Goal: Task Accomplishment & Management: Manage account settings

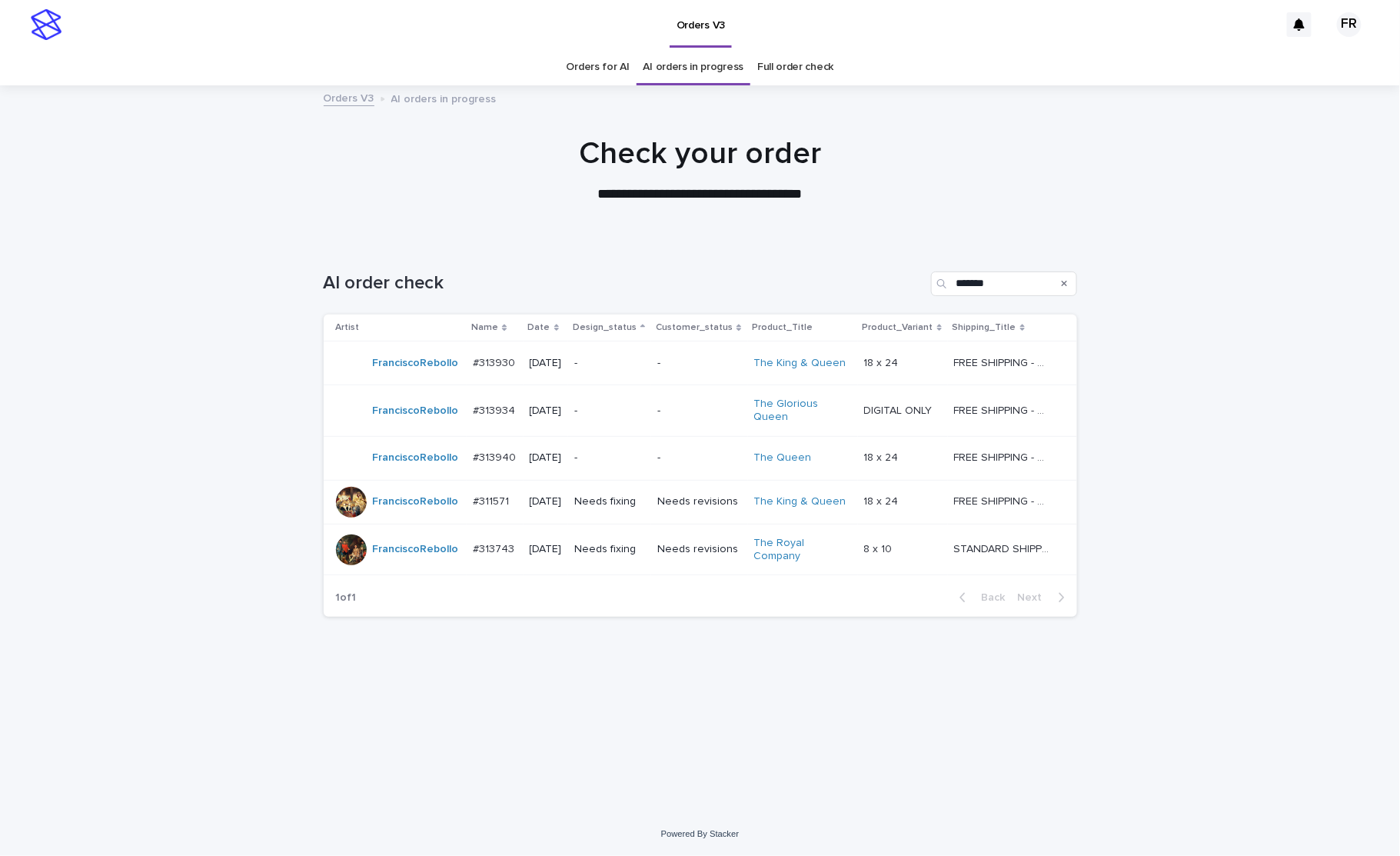
click at [576, 262] on div "AI order check *******" at bounding box center [700, 277] width 753 height 74
click at [633, 540] on div "Needs fixing" at bounding box center [609, 548] width 71 height 16
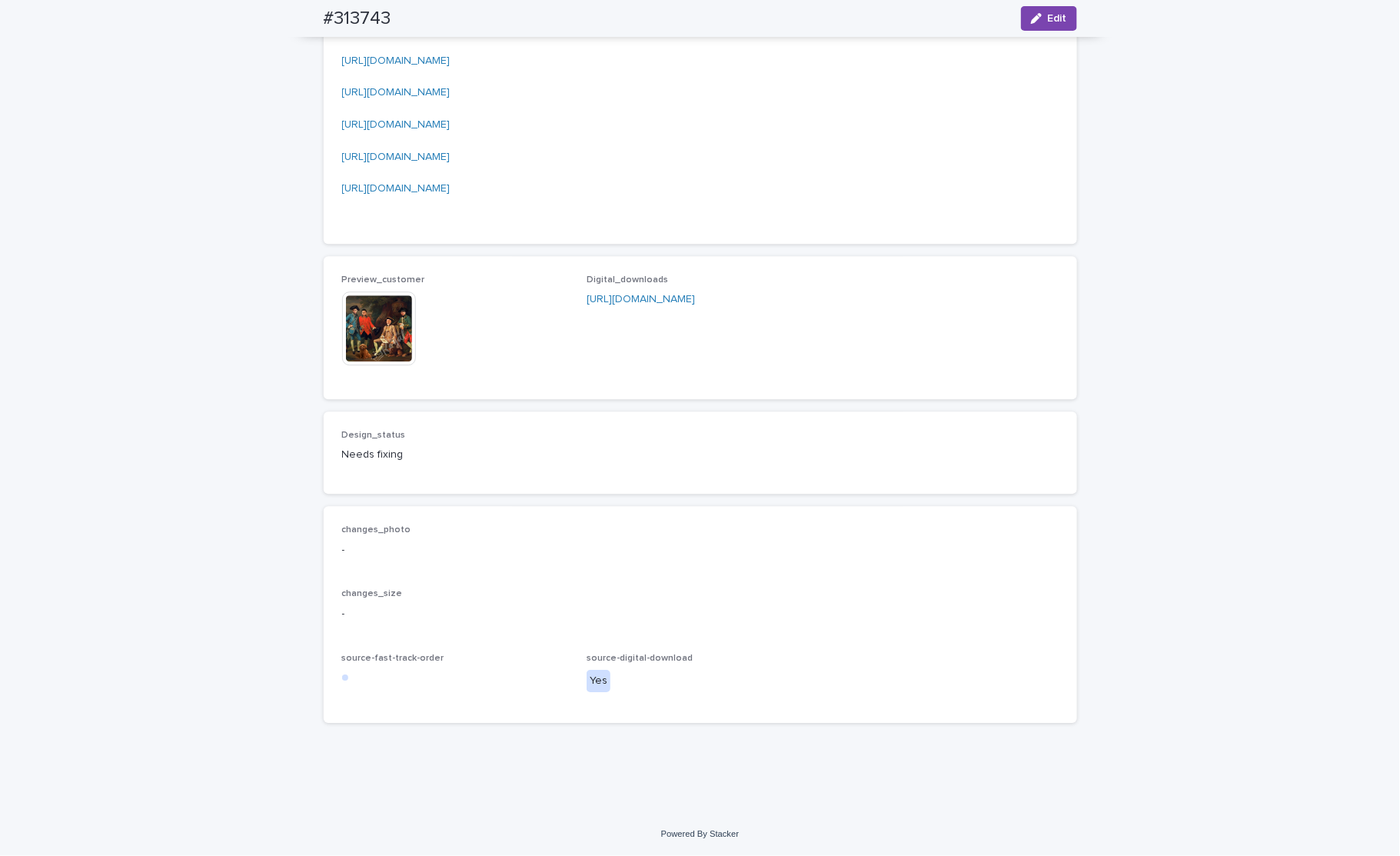
scroll to position [2462, 0]
click at [371, 365] on img at bounding box center [379, 328] width 74 height 74
click at [353, 335] on img at bounding box center [379, 328] width 74 height 74
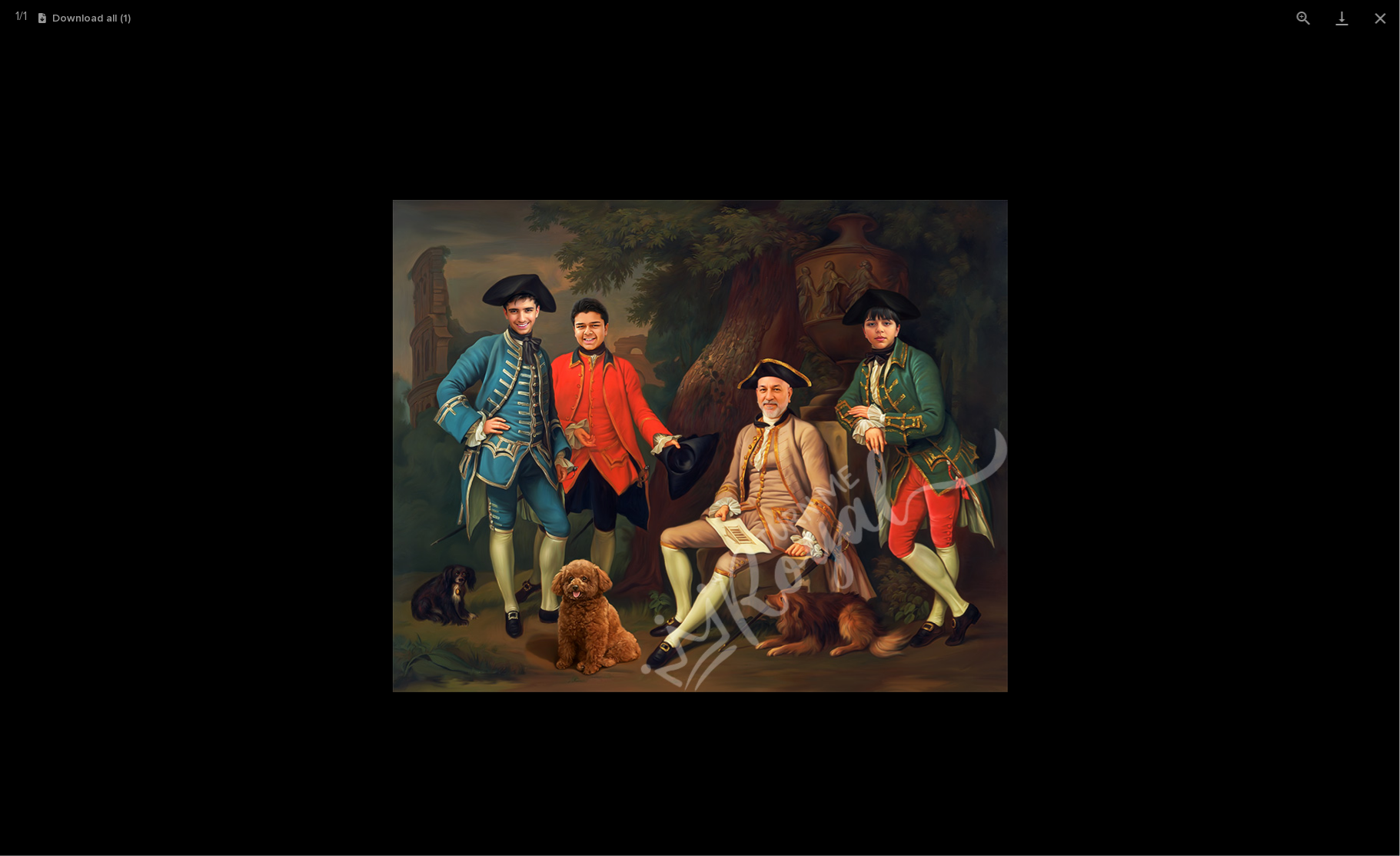
click at [1036, 349] on picture at bounding box center [700, 445] width 1400 height 820
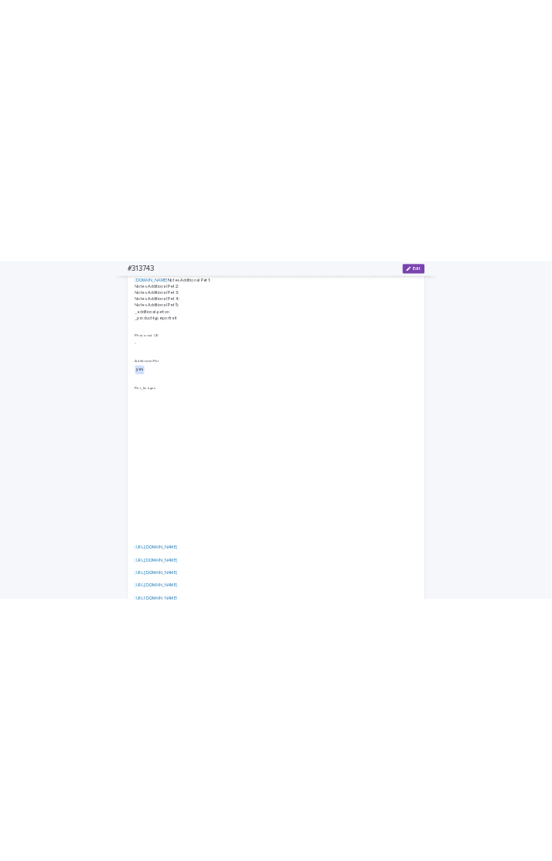
scroll to position [0, 0]
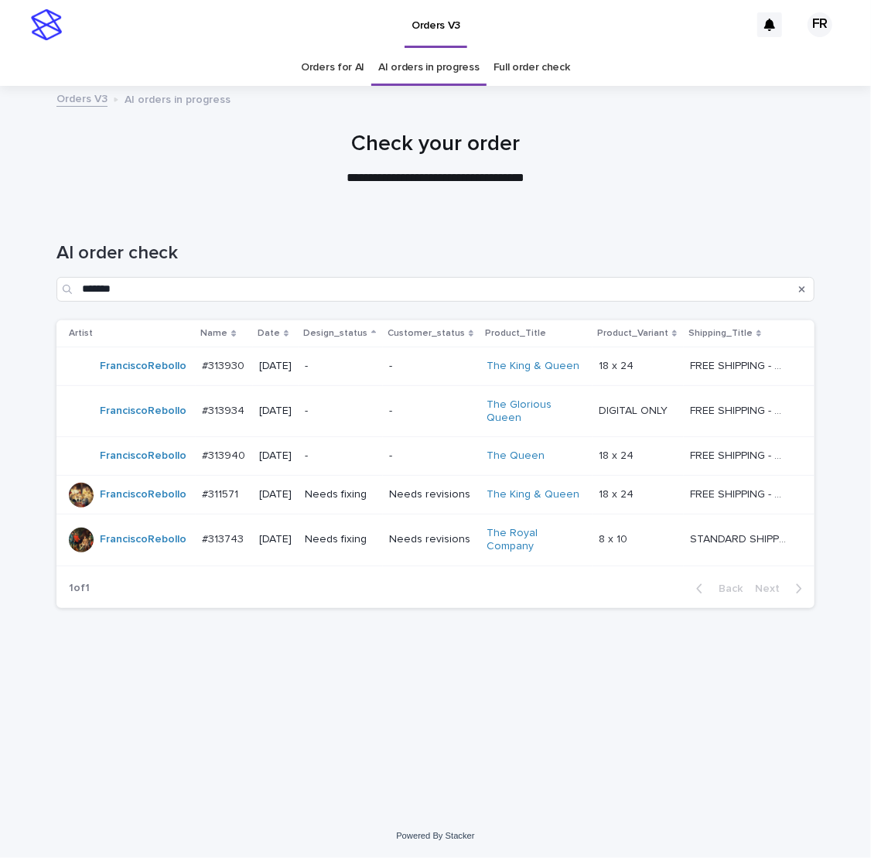
click at [306, 219] on div "AI order check *******" at bounding box center [435, 265] width 758 height 109
click at [389, 687] on div "Loading... Saving… Loading... Saving… AI order check ******* Artist Name Date D…" at bounding box center [436, 493] width 774 height 564
click at [278, 183] on p "**********" at bounding box center [435, 178] width 619 height 18
drag, startPoint x: 525, startPoint y: 655, endPoint x: 521, endPoint y: 638, distance: 16.7
click at [525, 655] on div "Loading... Saving… Loading... Saving… AI order check ******* Artist Name Date D…" at bounding box center [436, 493] width 774 height 564
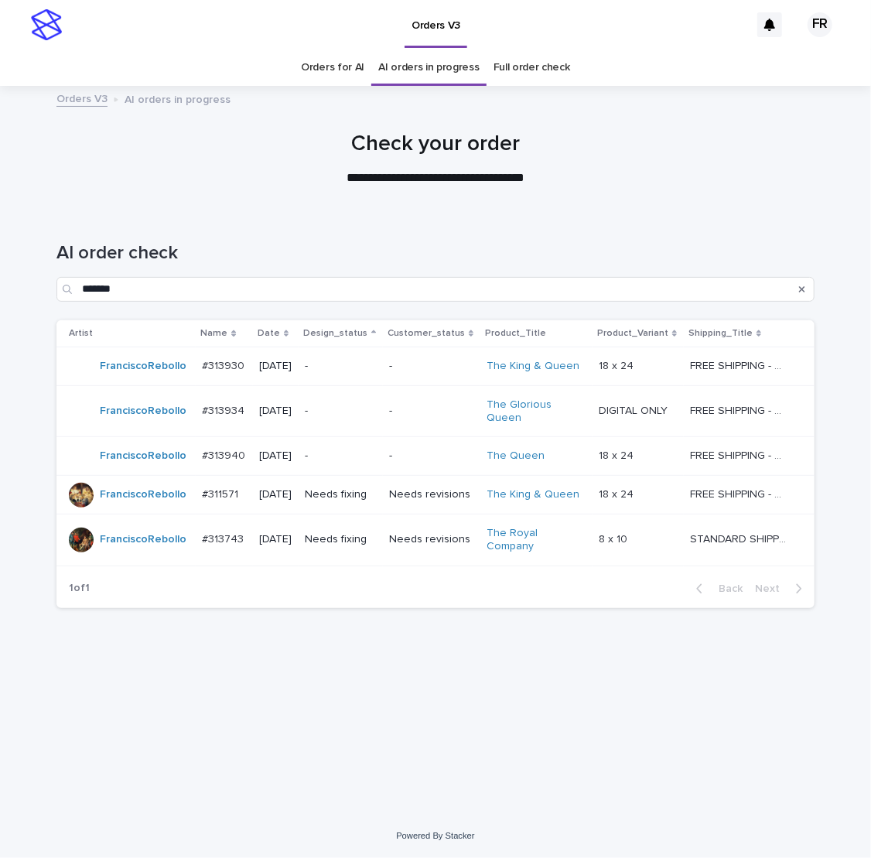
click at [416, 449] on p "-" at bounding box center [431, 455] width 85 height 13
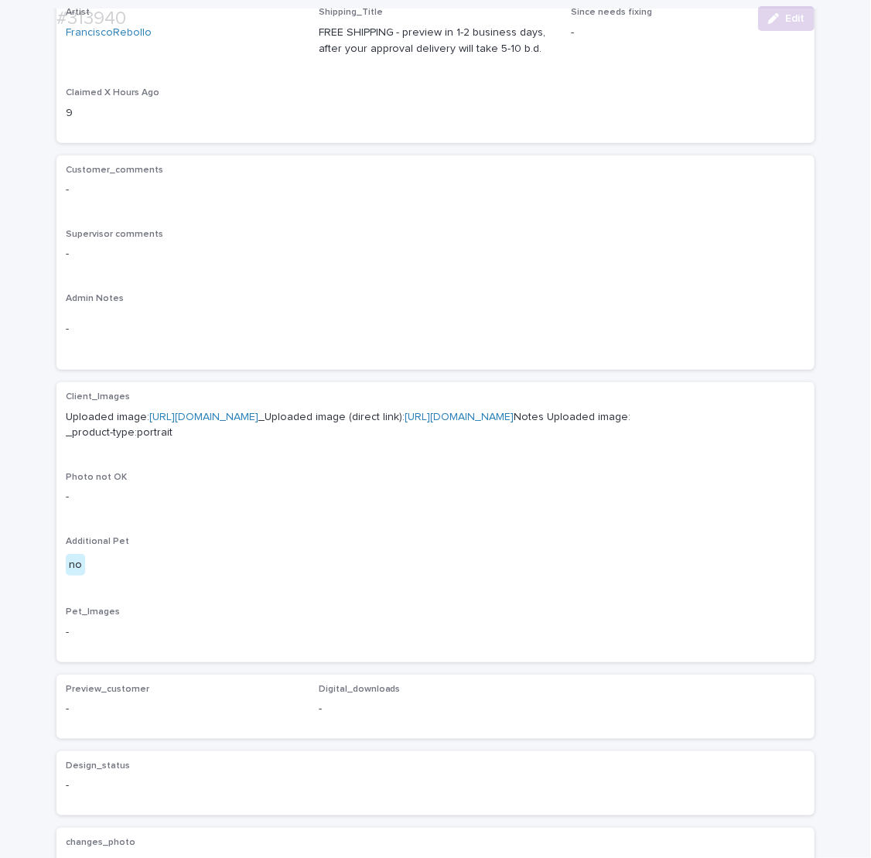
scroll to position [309, 0]
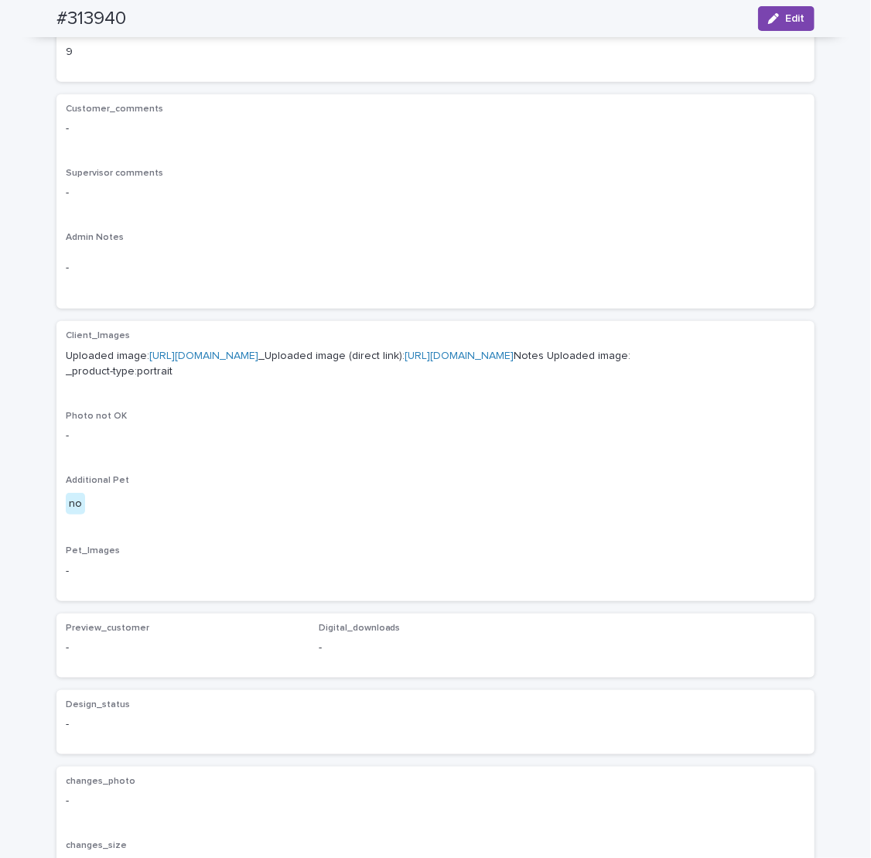
click at [405, 361] on link "[URL][DOMAIN_NAME]" at bounding box center [459, 355] width 109 height 11
click at [326, 422] on p "Photo not OK" at bounding box center [436, 416] width 740 height 11
click at [458, 244] on div "Admin Notes -" at bounding box center [436, 265] width 740 height 67
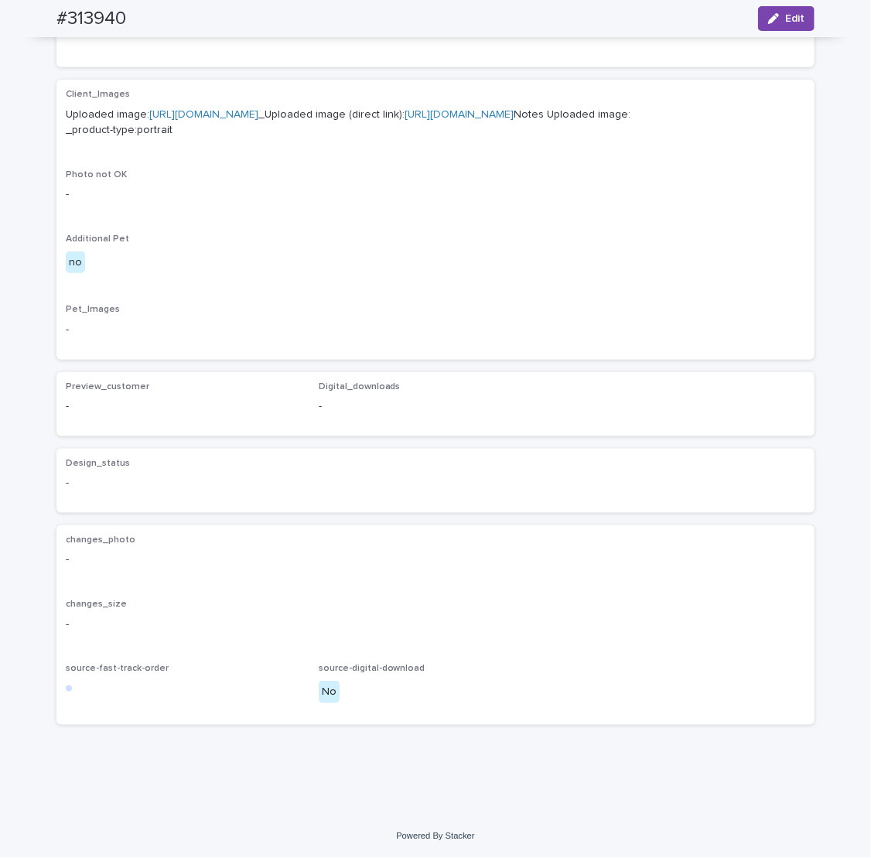
scroll to position [631, 0]
click at [760, 24] on button "Edit" at bounding box center [786, 18] width 56 height 25
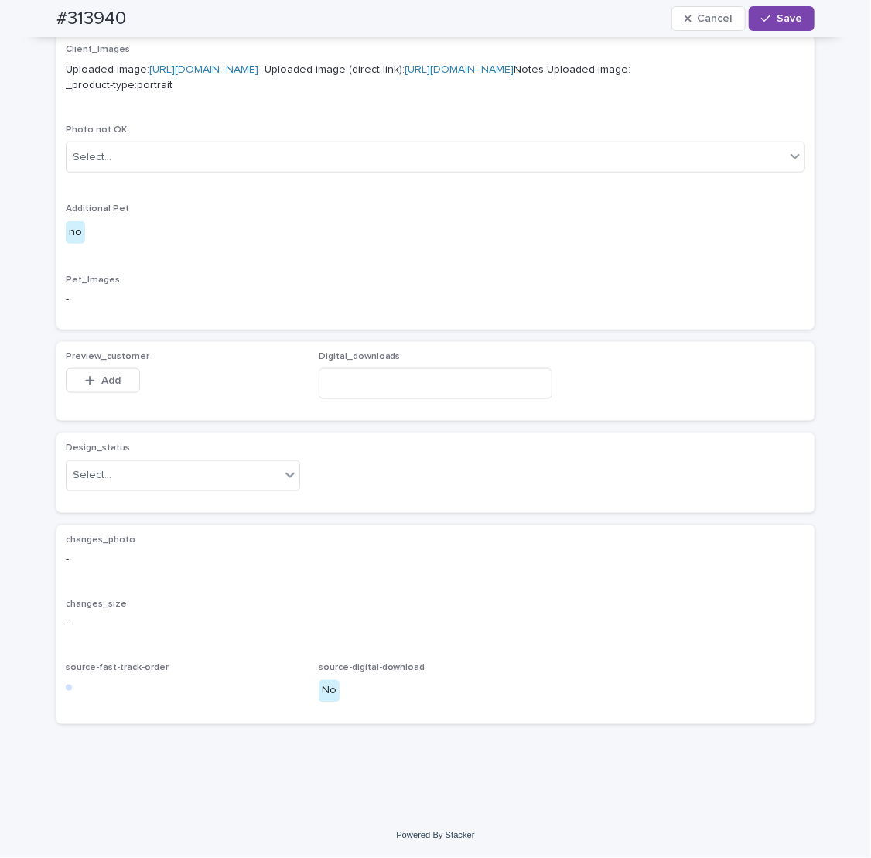
scroll to position [674, 0]
click at [154, 480] on div "Select..." at bounding box center [174, 476] width 214 height 26
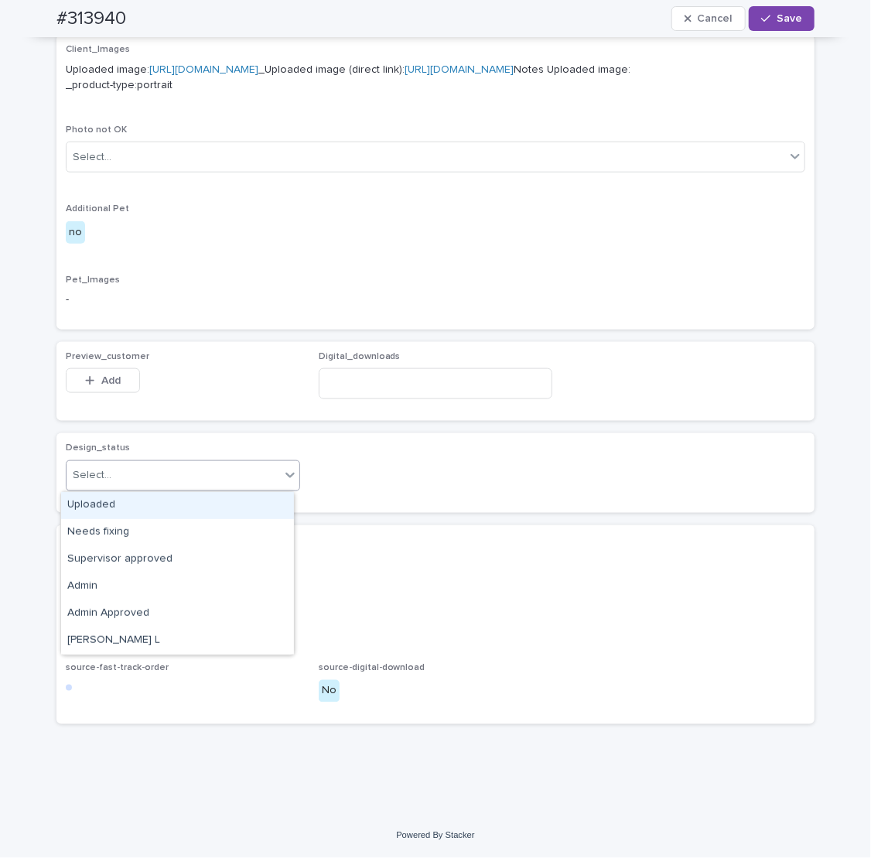
click at [112, 498] on div "Uploaded" at bounding box center [177, 505] width 233 height 27
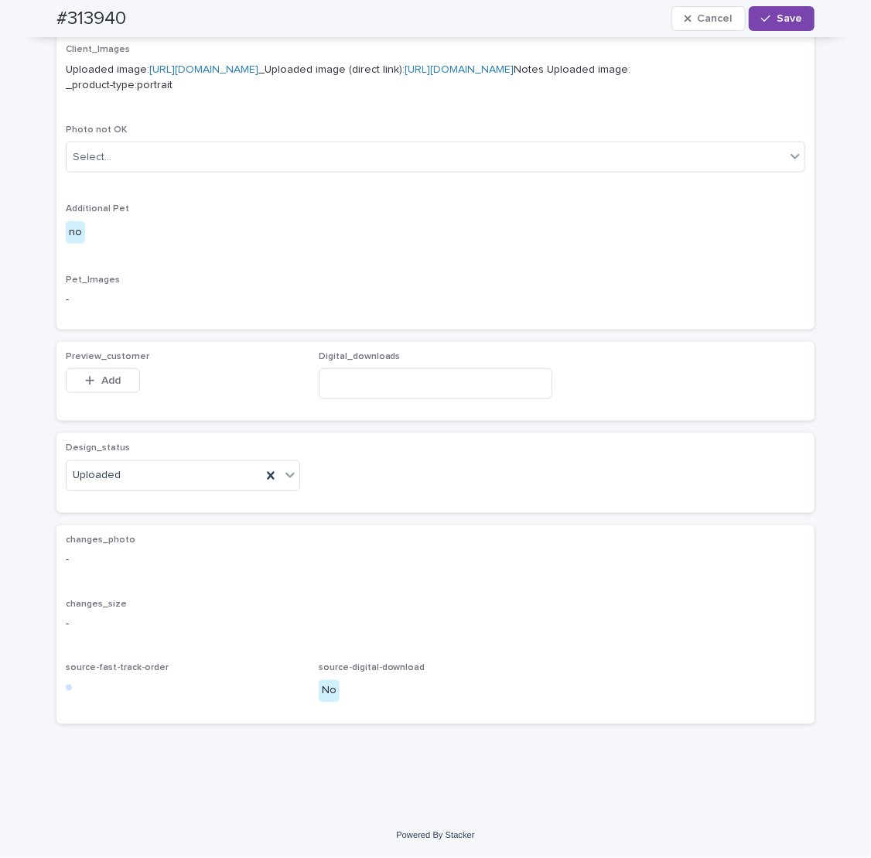
click at [100, 371] on button "Add" at bounding box center [103, 380] width 74 height 25
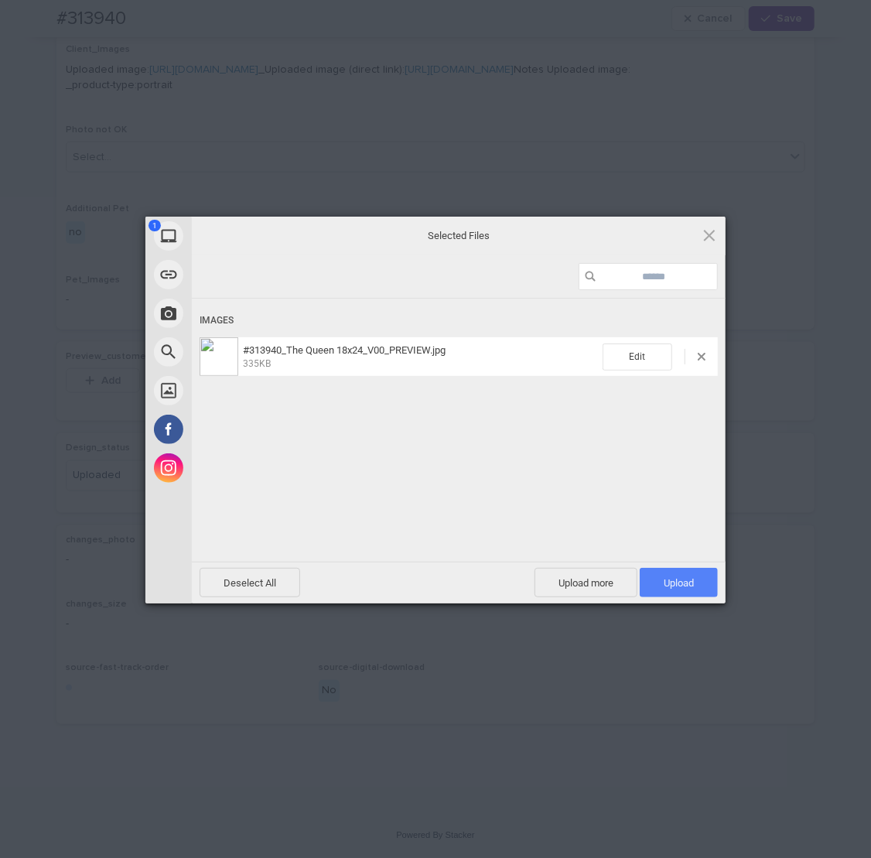
drag, startPoint x: 663, startPoint y: 579, endPoint x: 657, endPoint y: 566, distance: 15.2
click at [664, 581] on span "Upload 1" at bounding box center [679, 583] width 30 height 12
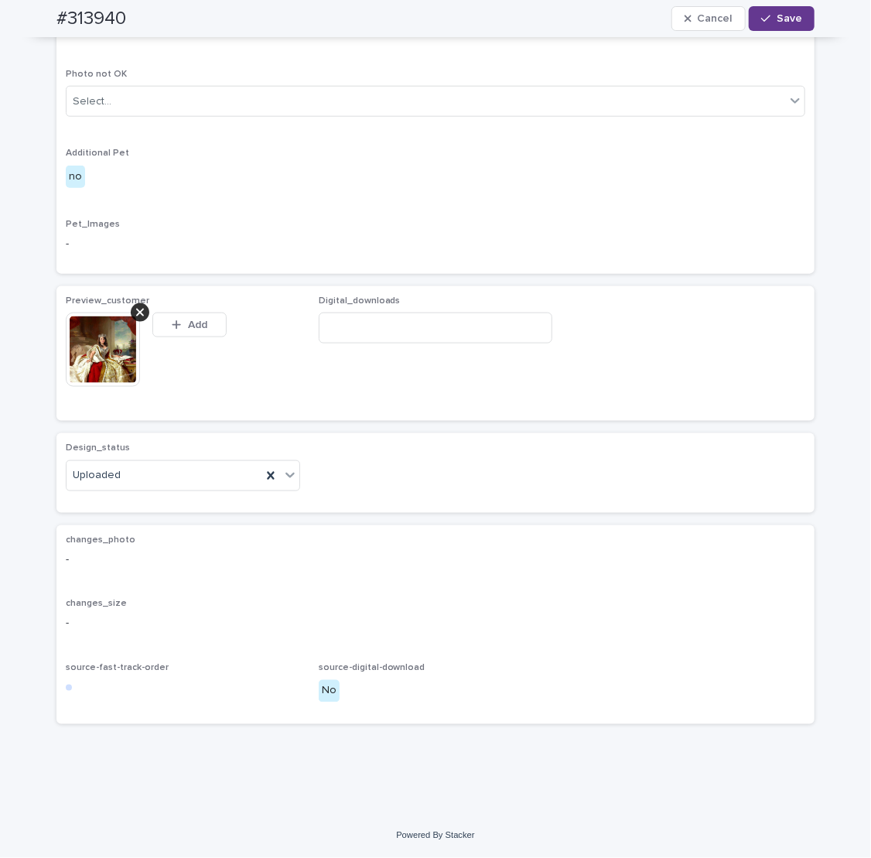
scroll to position [702, 0]
click at [777, 17] on span "Save" at bounding box center [790, 18] width 26 height 11
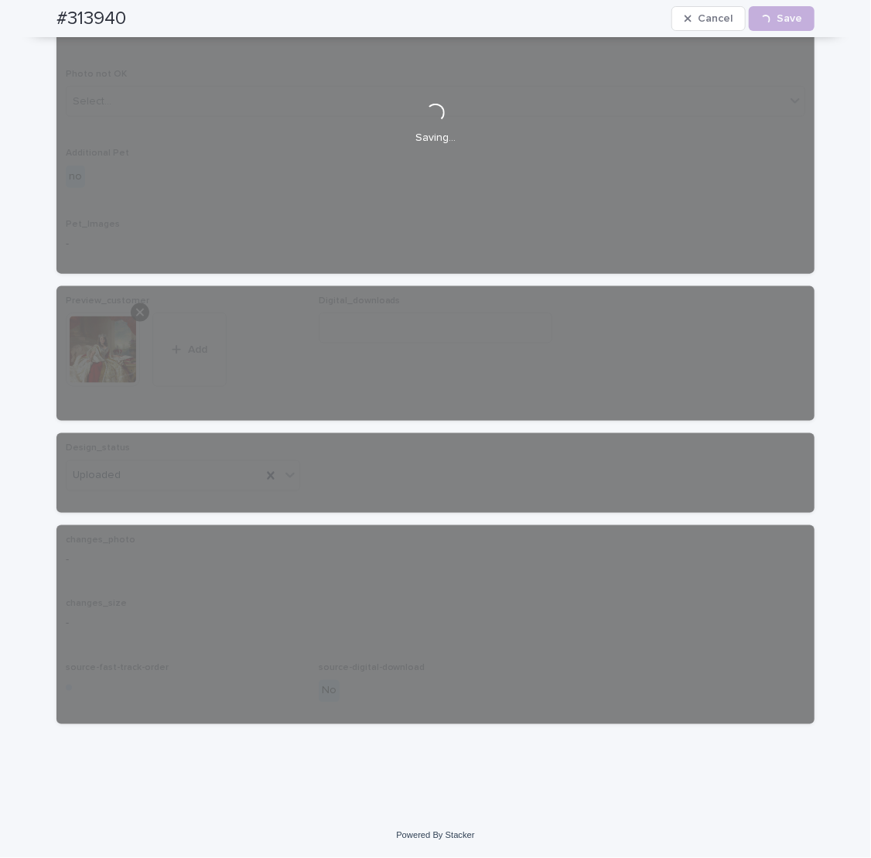
click at [81, 22] on h2 "#313940" at bounding box center [91, 19] width 70 height 22
click at [81, 21] on h2 "#313940" at bounding box center [91, 19] width 70 height 22
copy h2 "313940"
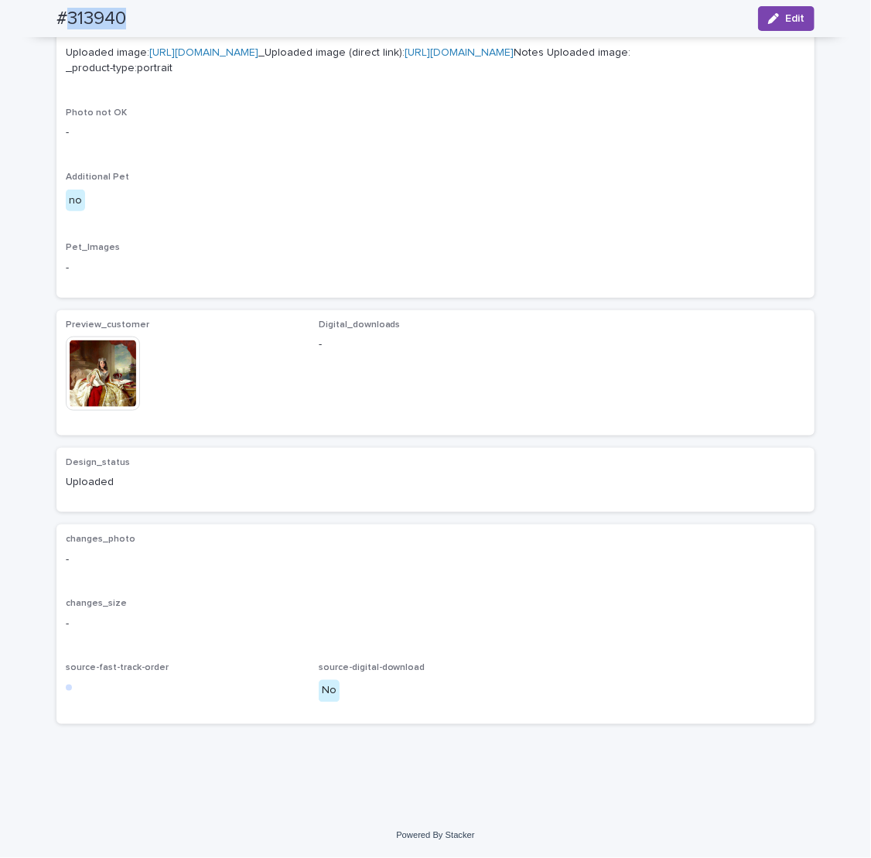
scroll to position [683, 0]
click at [428, 223] on div "Client_Images Uploaded image: [URL][DOMAIN_NAME] _Uploaded image (direct link):…" at bounding box center [436, 157] width 740 height 261
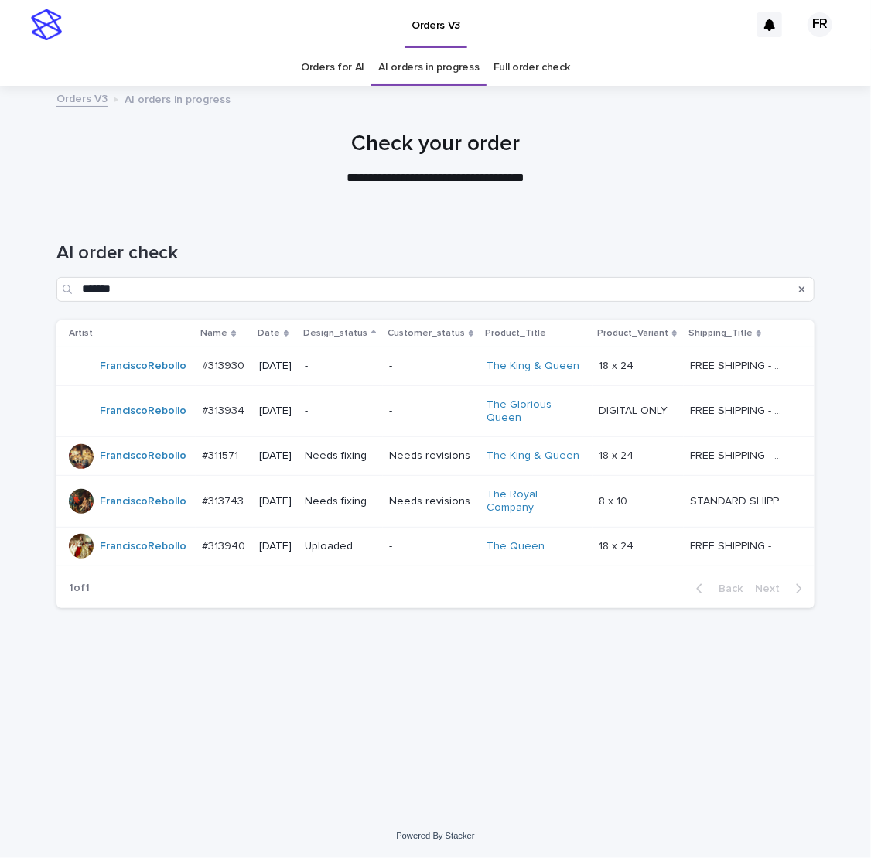
click at [348, 224] on div "AI order check *******" at bounding box center [435, 265] width 758 height 109
click at [360, 408] on p "-" at bounding box center [341, 411] width 72 height 13
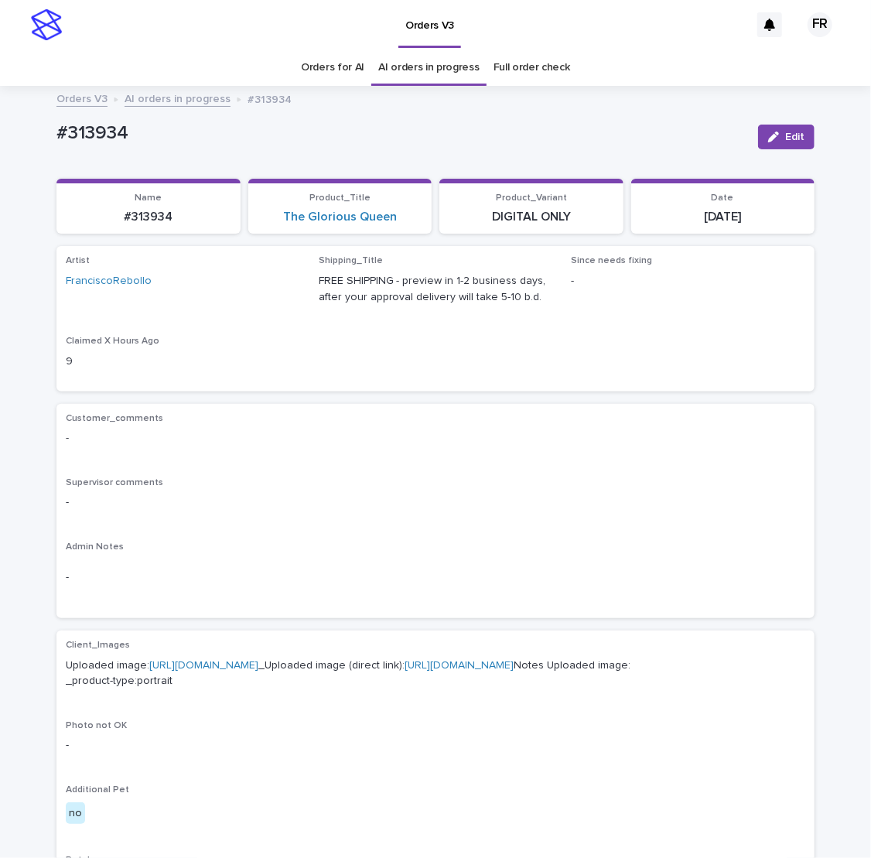
click at [505, 373] on div "Artist FranciscoRebollo Shipping_Title FREE SHIPPING - preview in 1-2 business …" at bounding box center [436, 318] width 740 height 126
click at [338, 285] on p "FREE SHIPPING - preview in 1-2 business days, after your approval delivery will…" at bounding box center [436, 289] width 234 height 32
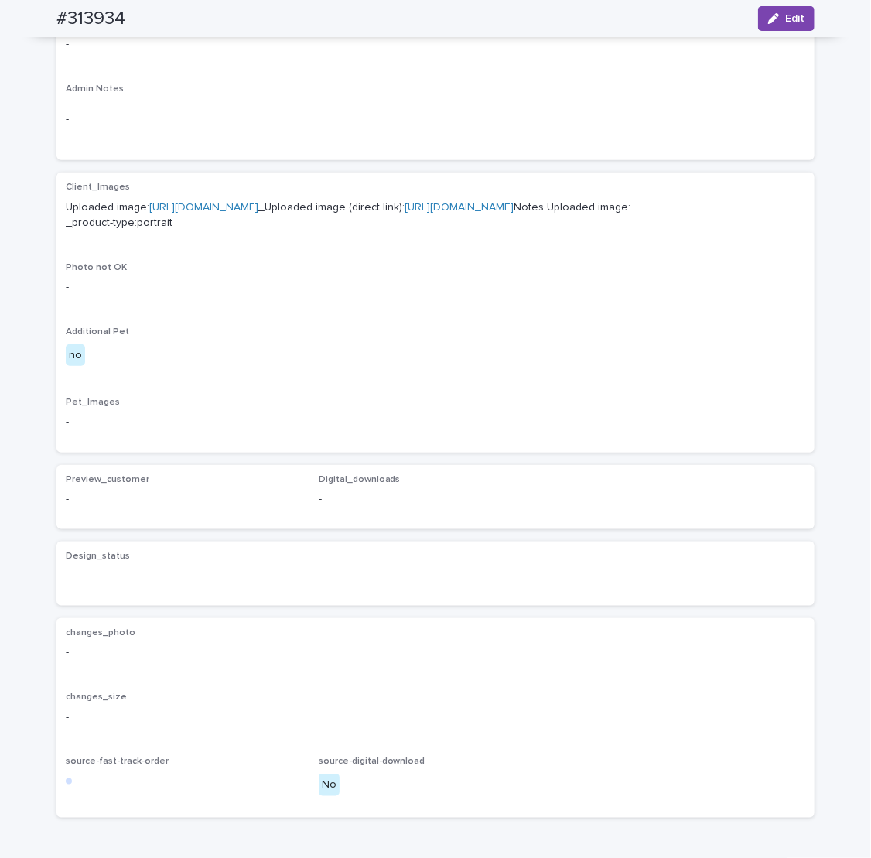
scroll to position [464, 0]
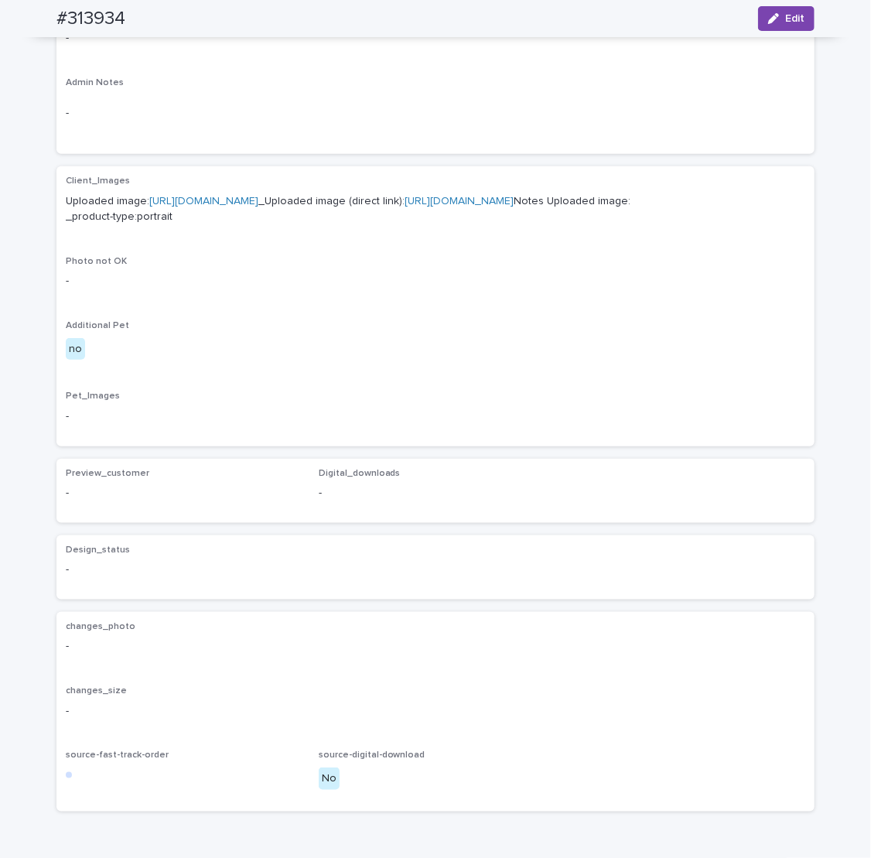
click at [275, 226] on p "Uploaded image: [URL][DOMAIN_NAME] _Uploaded image (direct link): [URL][DOMAIN_…" at bounding box center [436, 209] width 740 height 32
click at [405, 207] on link "[URL][DOMAIN_NAME]" at bounding box center [459, 201] width 109 height 11
click at [611, 410] on div "Client_Images Uploaded image: [URL][DOMAIN_NAME] _Uploaded image (direct link):…" at bounding box center [436, 306] width 740 height 261
click at [785, 19] on span "Edit" at bounding box center [794, 18] width 19 height 11
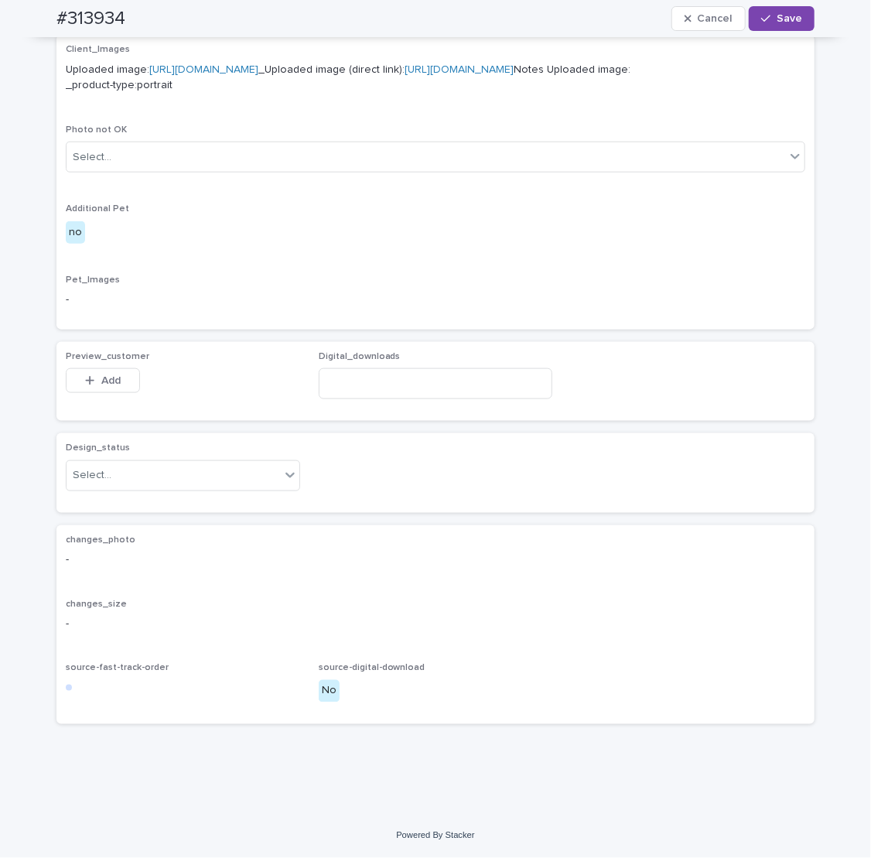
scroll to position [690, 0]
click at [109, 489] on div "Select..." at bounding box center [183, 475] width 234 height 31
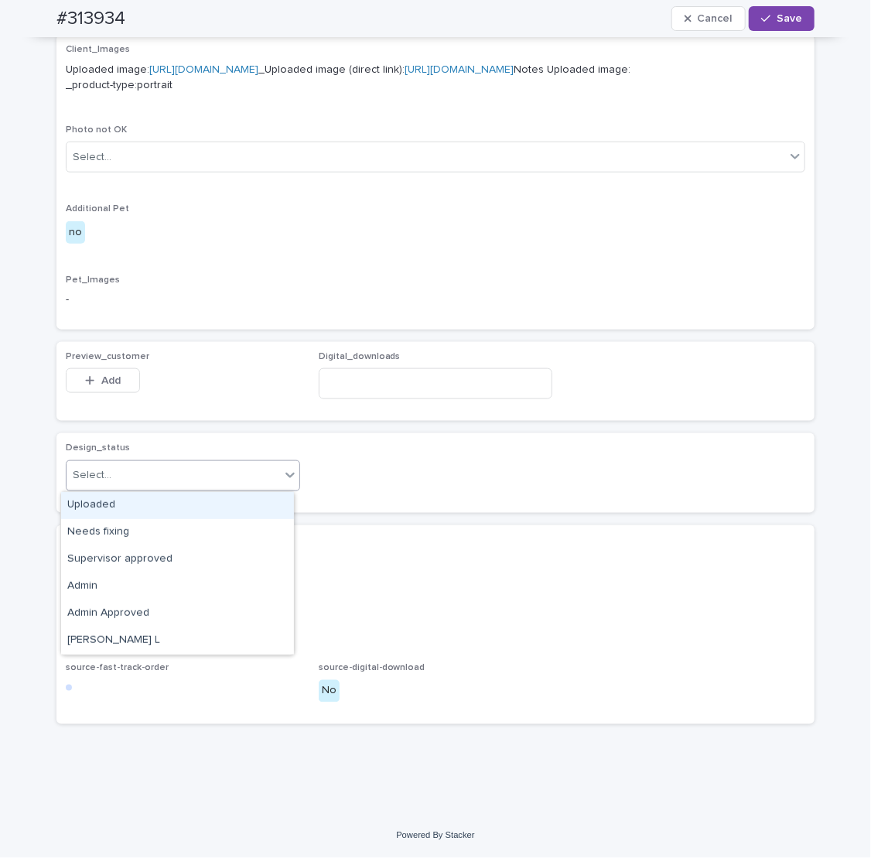
click at [107, 509] on div "Uploaded" at bounding box center [177, 505] width 233 height 27
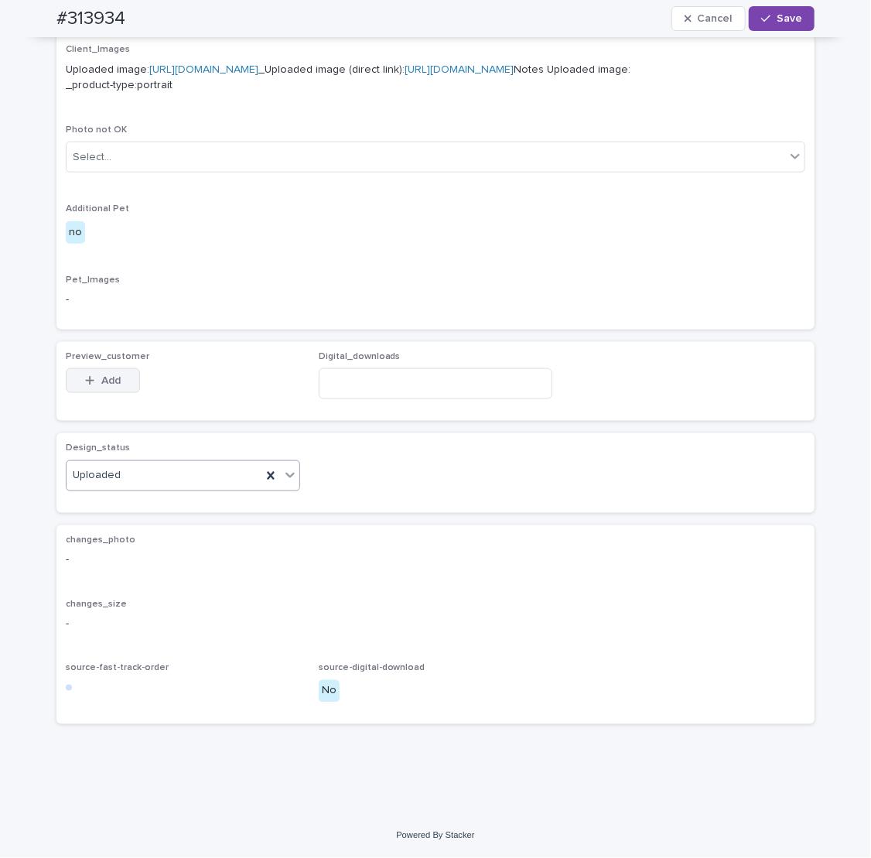
click at [92, 376] on button "Add" at bounding box center [103, 380] width 74 height 25
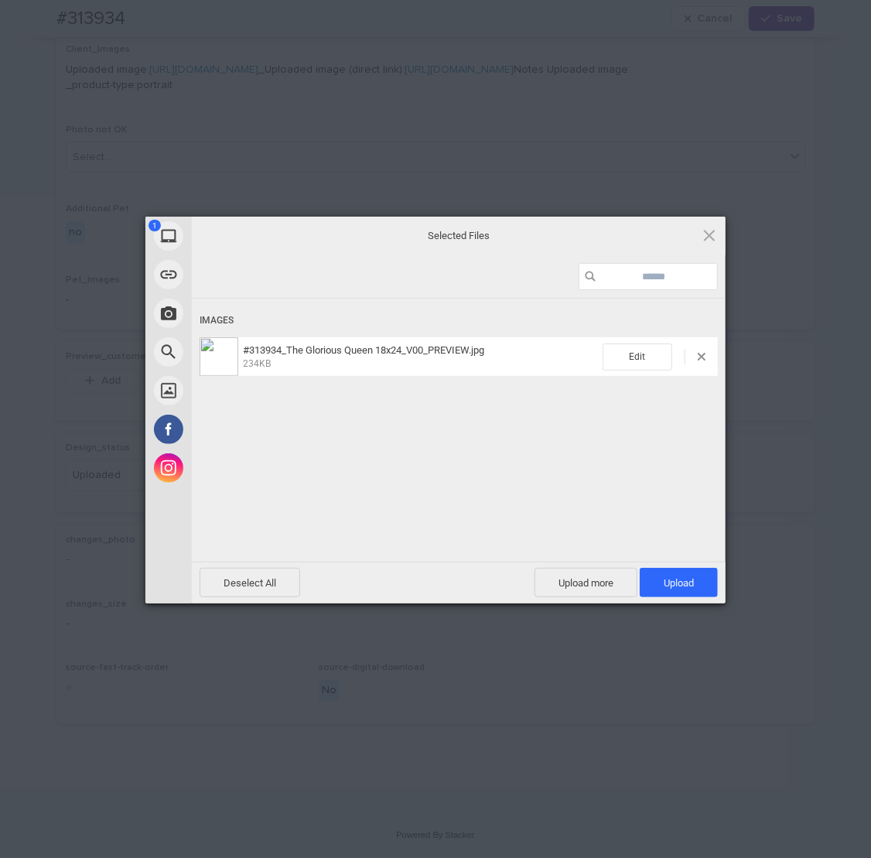
click at [661, 585] on span "Upload 1" at bounding box center [679, 582] width 78 height 29
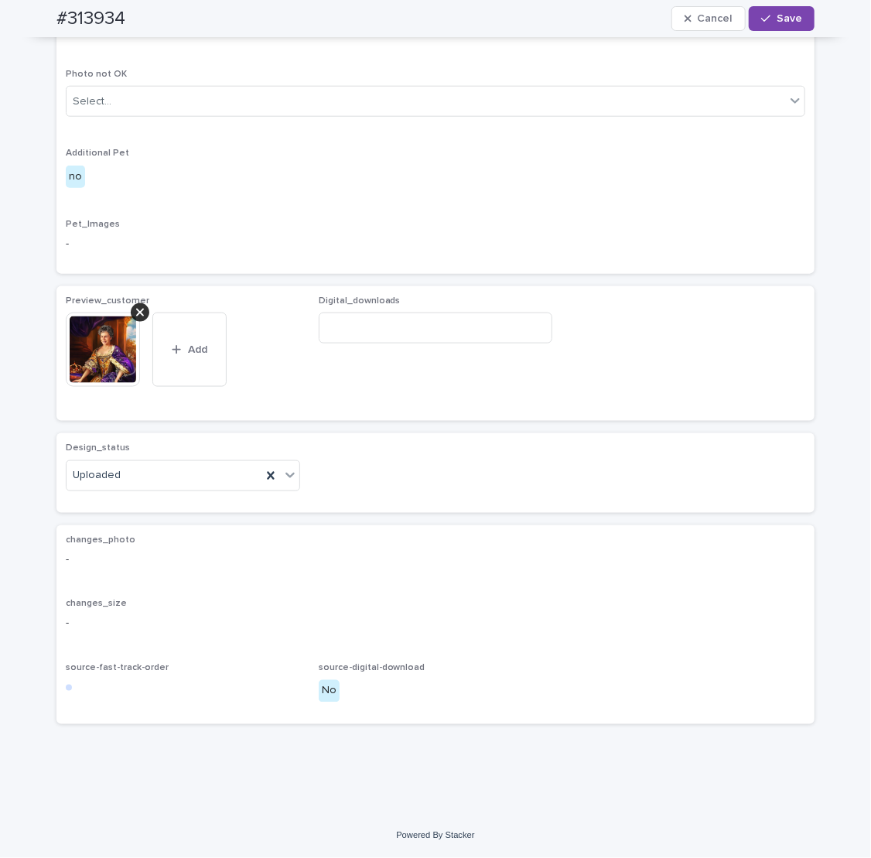
scroll to position [718, 0]
click at [446, 344] on input at bounding box center [436, 328] width 234 height 31
paste input "**********"
type input "**********"
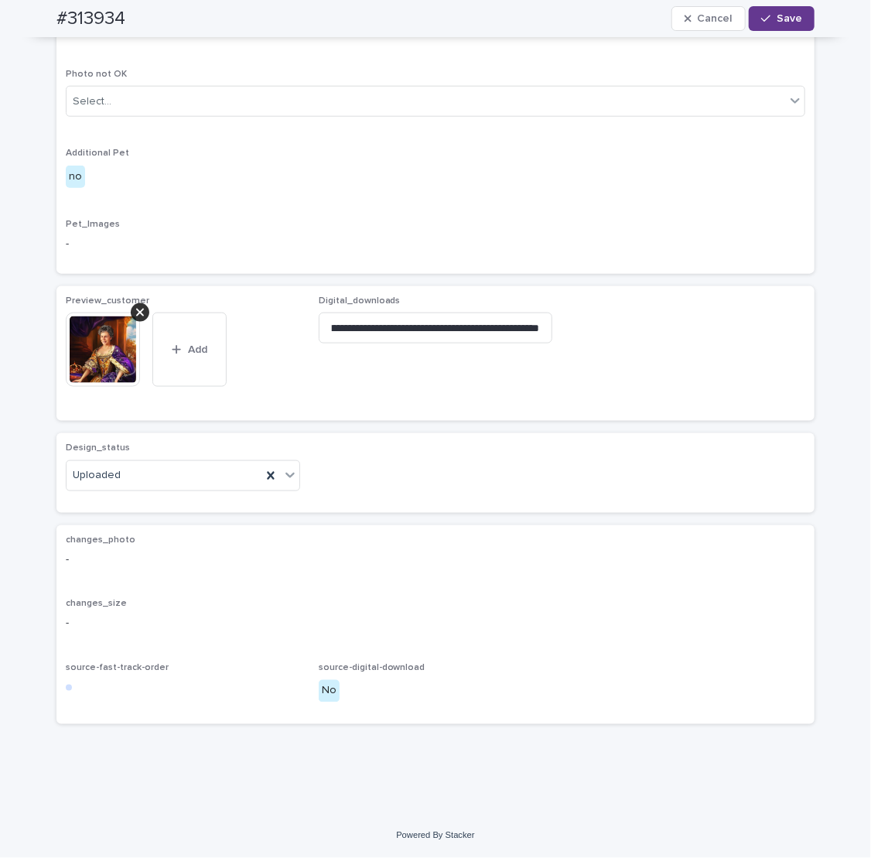
click at [777, 19] on span "Save" at bounding box center [790, 18] width 26 height 11
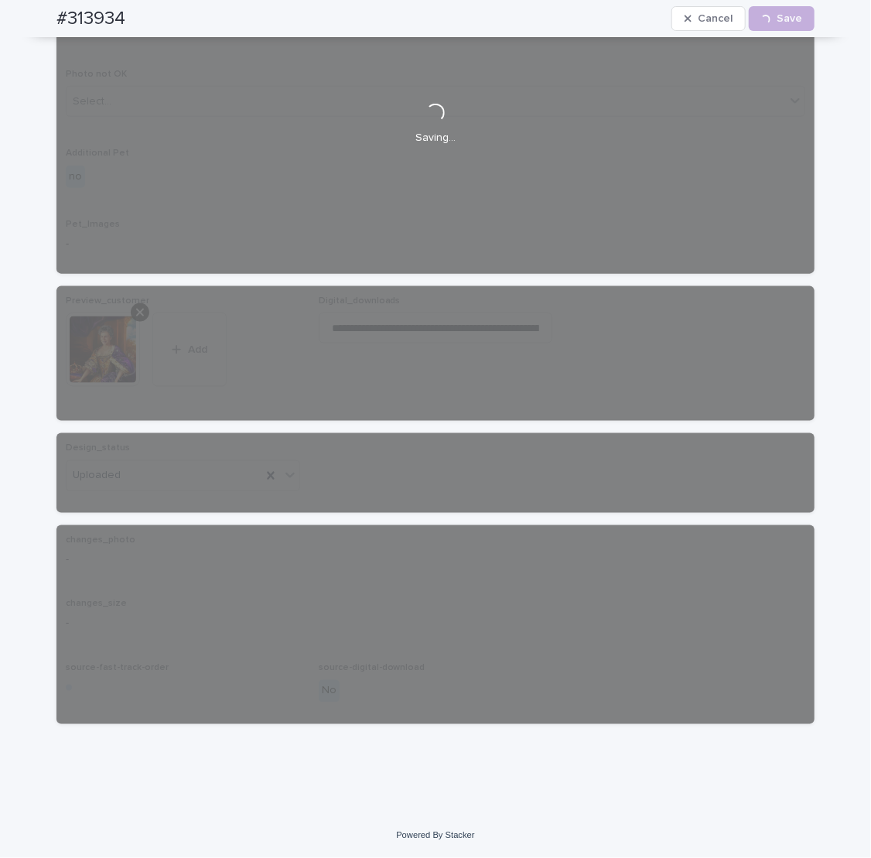
scroll to position [699, 0]
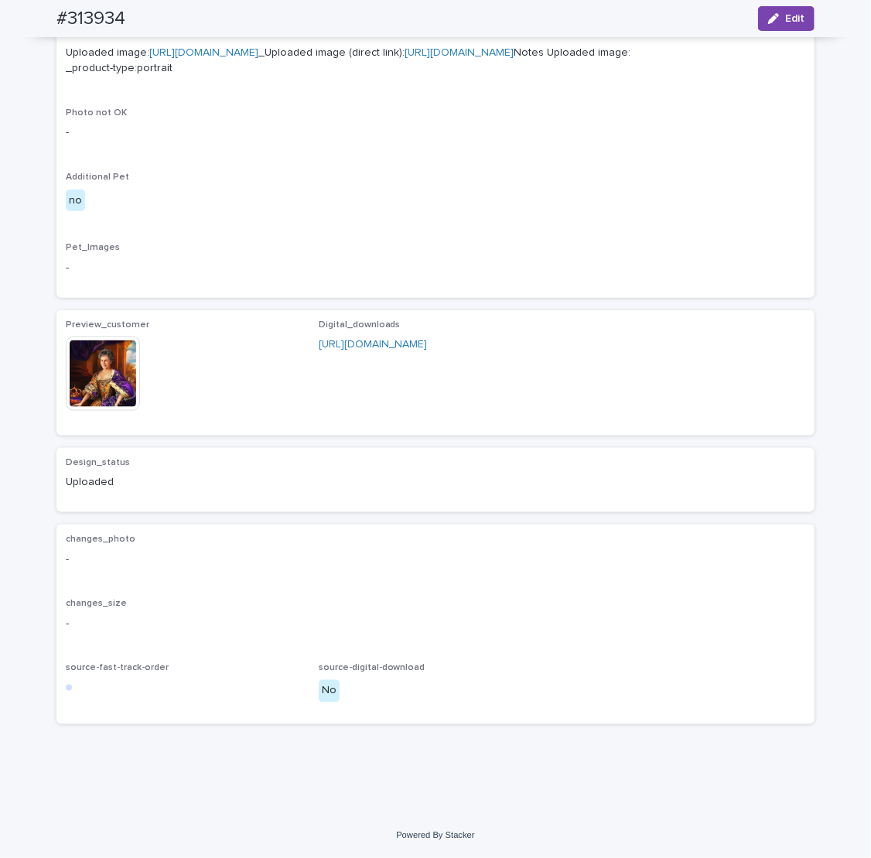
click at [108, 371] on img at bounding box center [103, 374] width 74 height 74
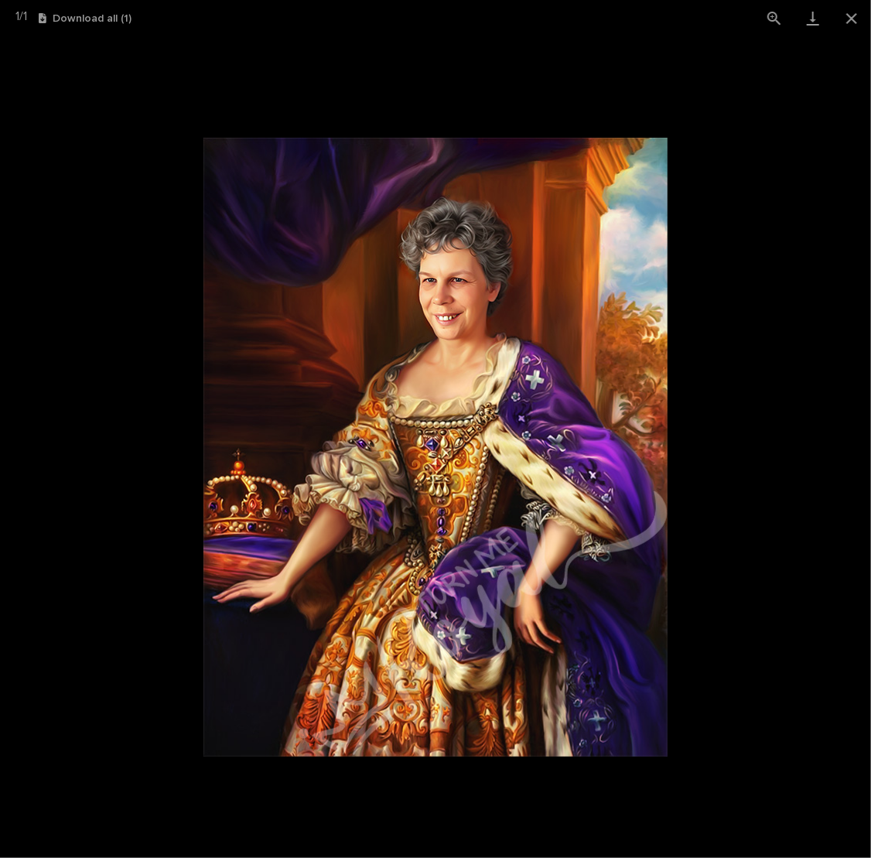
click at [89, 375] on picture at bounding box center [435, 447] width 871 height 822
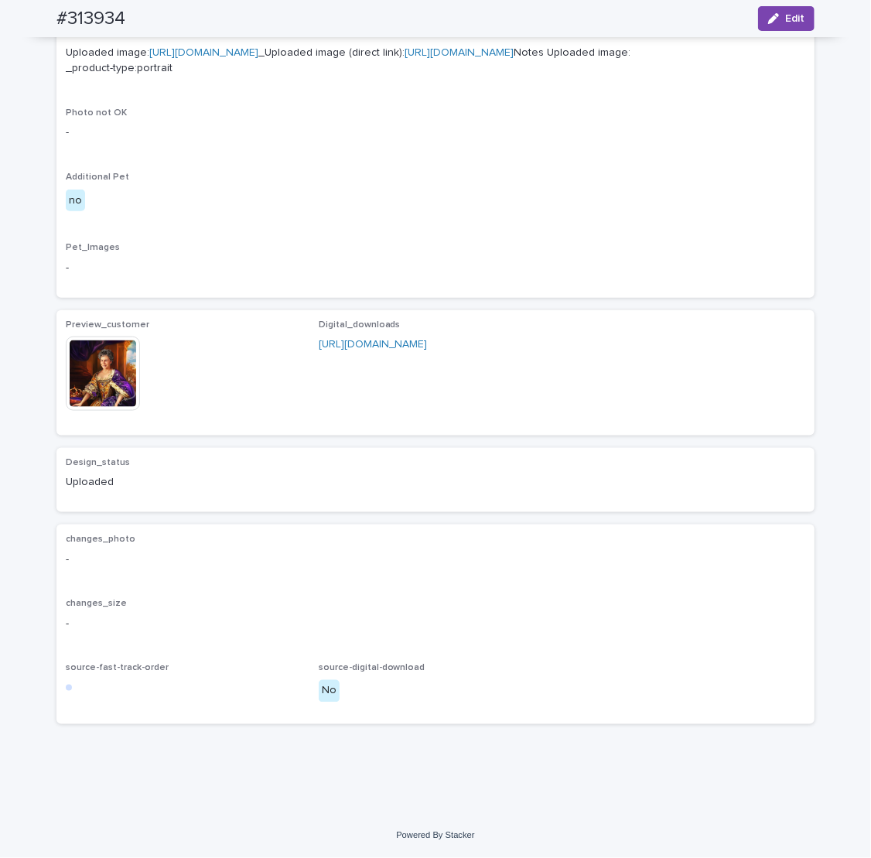
click at [778, 19] on div "button" at bounding box center [776, 18] width 17 height 11
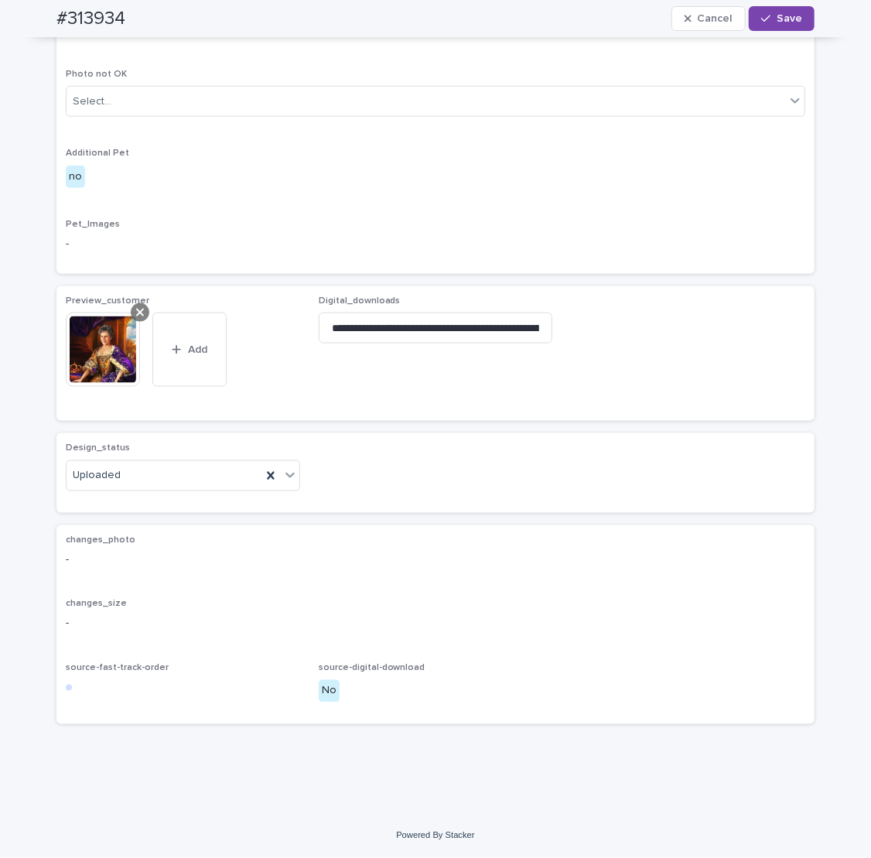
click at [138, 319] on icon at bounding box center [140, 312] width 8 height 12
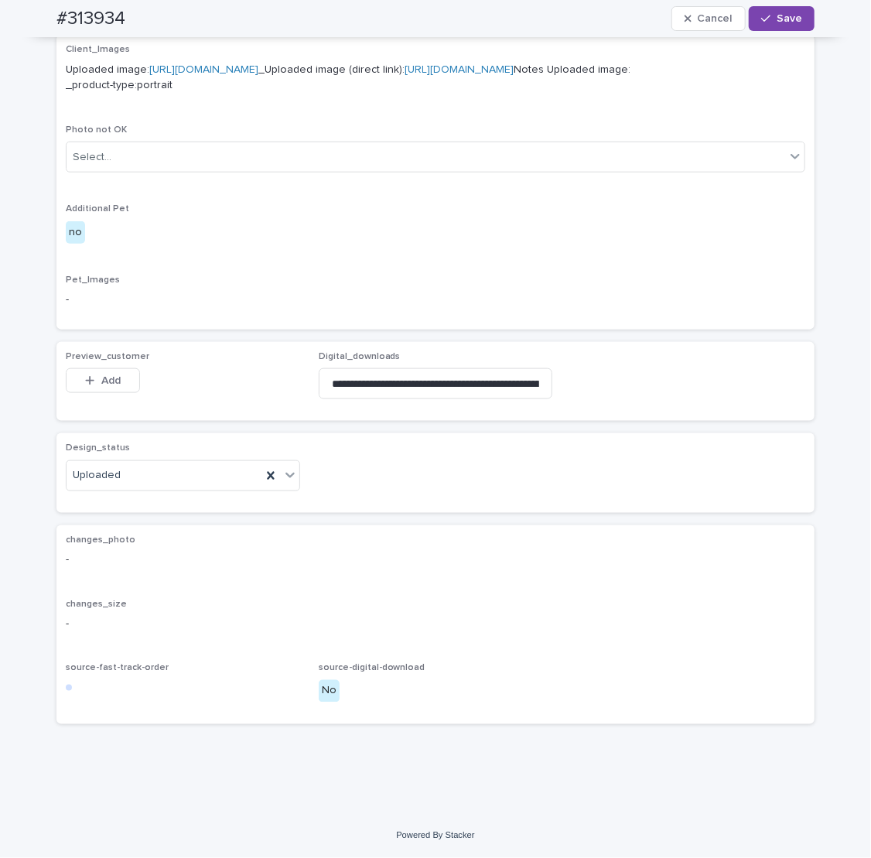
scroll to position [690, 0]
click at [101, 385] on span "Add" at bounding box center [110, 380] width 19 height 11
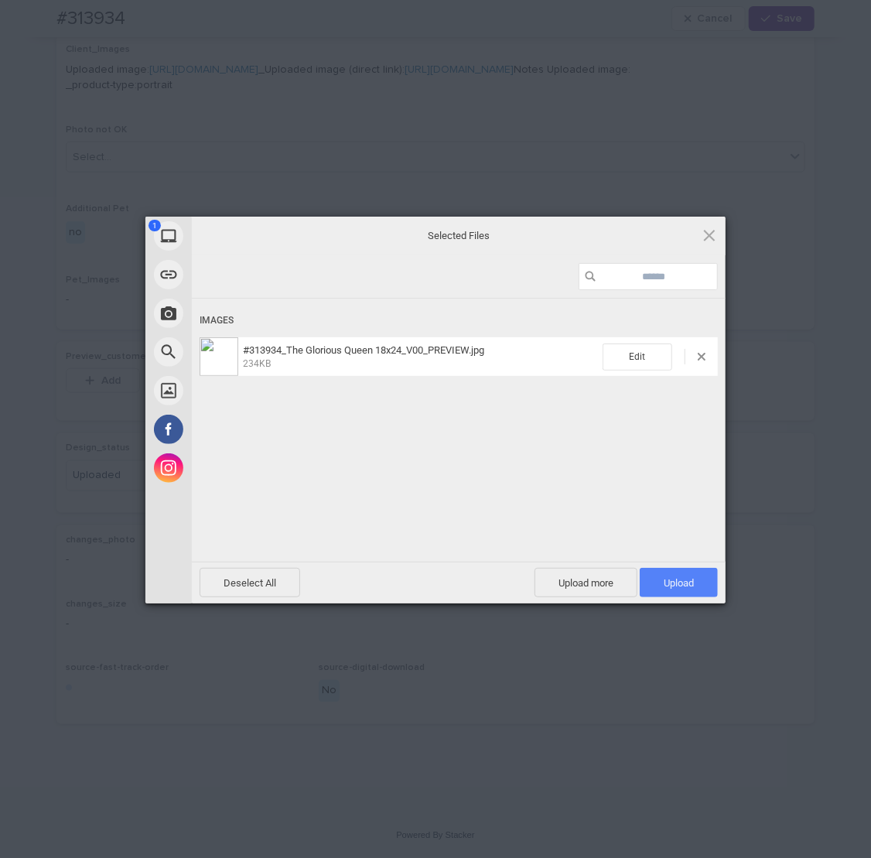
click at [674, 582] on span "Upload 1" at bounding box center [679, 583] width 30 height 12
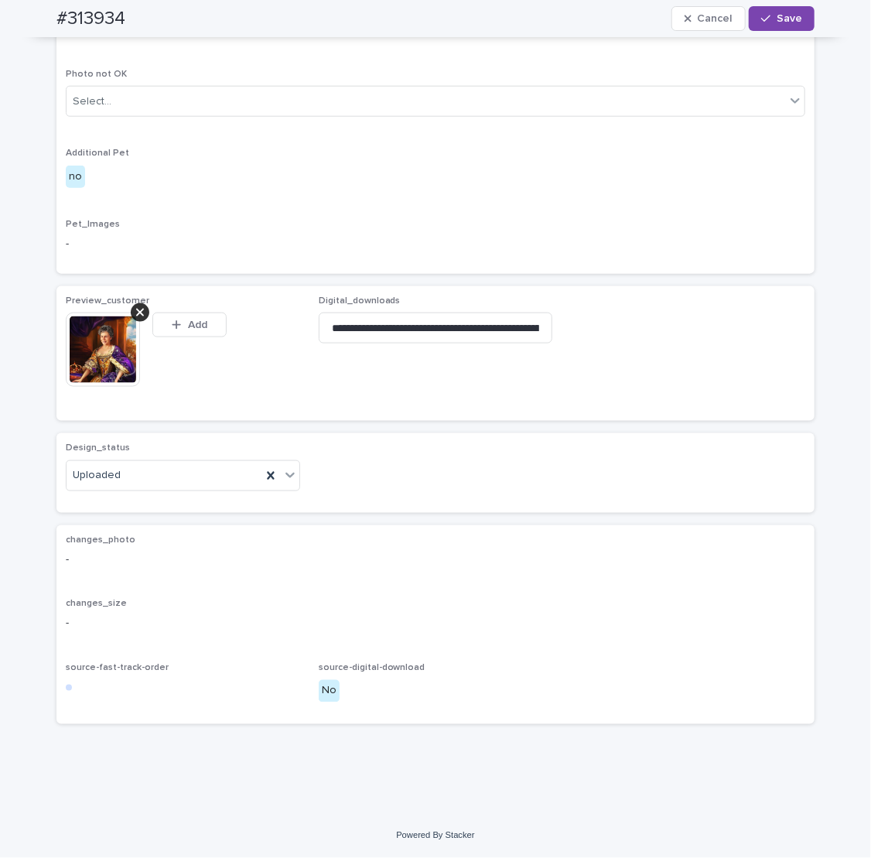
scroll to position [718, 0]
click at [778, 19] on span "Save" at bounding box center [790, 18] width 26 height 11
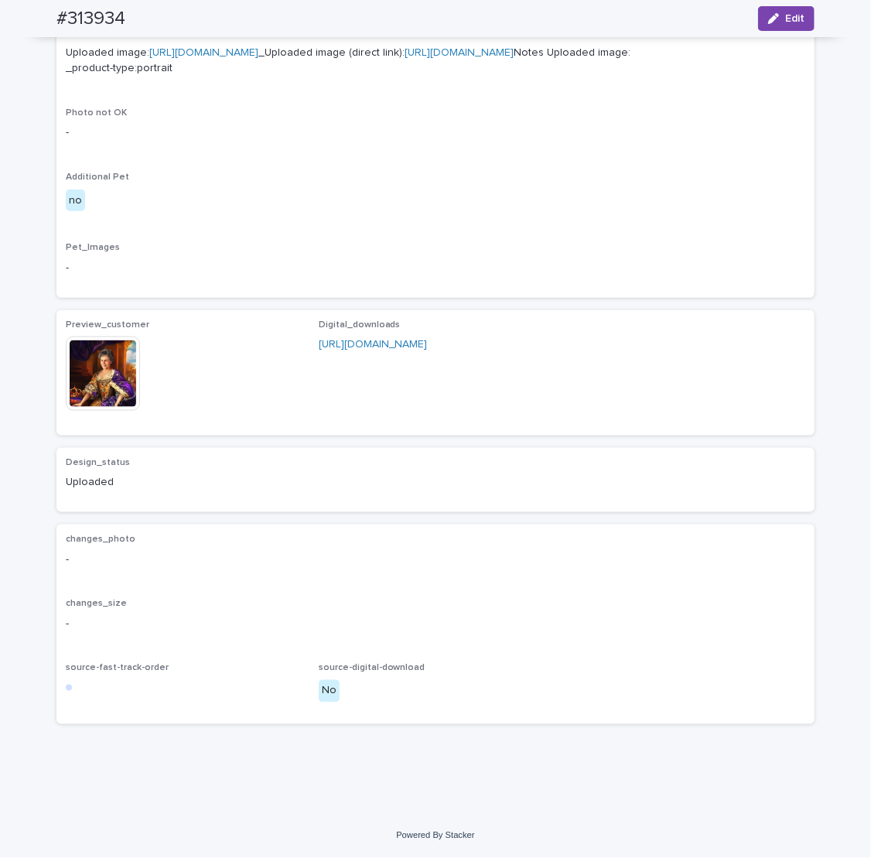
scroll to position [699, 0]
drag, startPoint x: 359, startPoint y: 308, endPoint x: 238, endPoint y: 199, distance: 163.3
click at [358, 308] on div "Loading... Saving… Client_Images Uploaded image: [URL][DOMAIN_NAME] _Uploaded i…" at bounding box center [435, 164] width 758 height 292
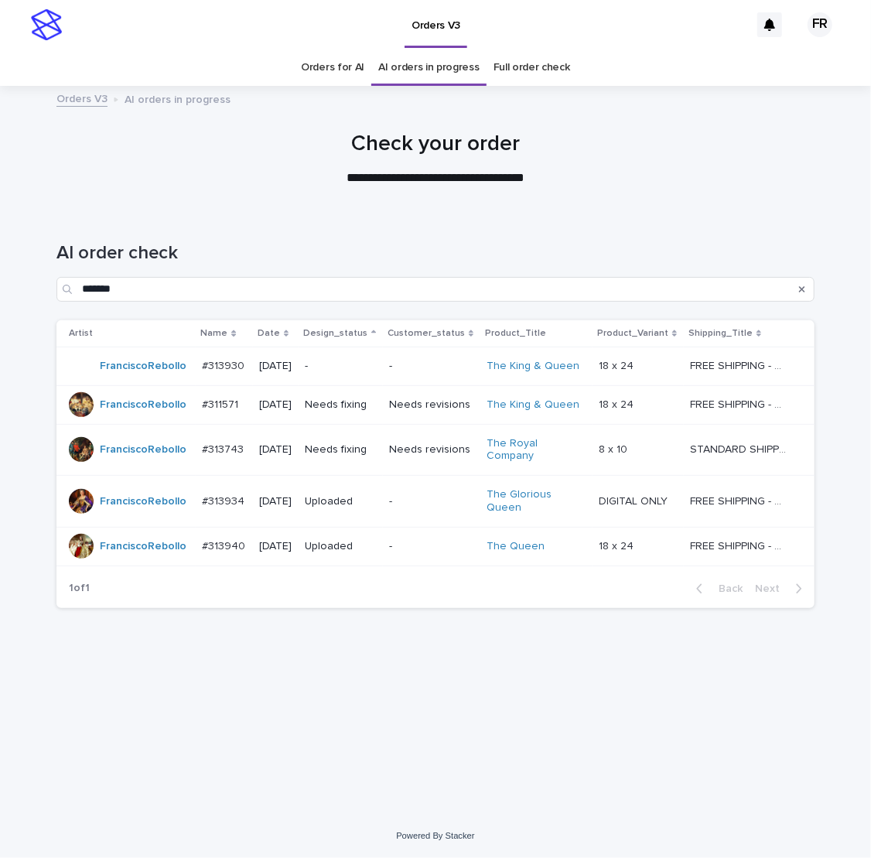
click at [344, 402] on p "Needs fixing" at bounding box center [341, 404] width 72 height 13
click at [353, 364] on p "-" at bounding box center [341, 366] width 72 height 13
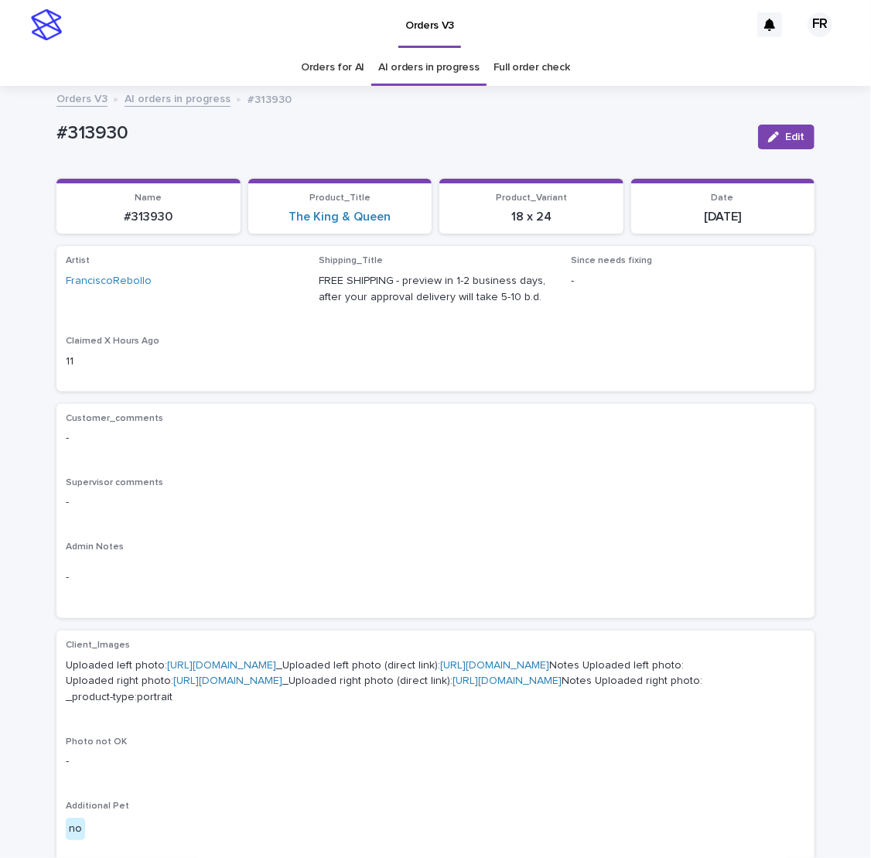
click at [351, 368] on div "Artist FranciscoRebollo Shipping_Title FREE SHIPPING - preview in 1-2 business …" at bounding box center [436, 318] width 740 height 126
click at [347, 410] on div "Customer_comments - Supervisor comments - Admin Notes -" at bounding box center [435, 511] width 758 height 215
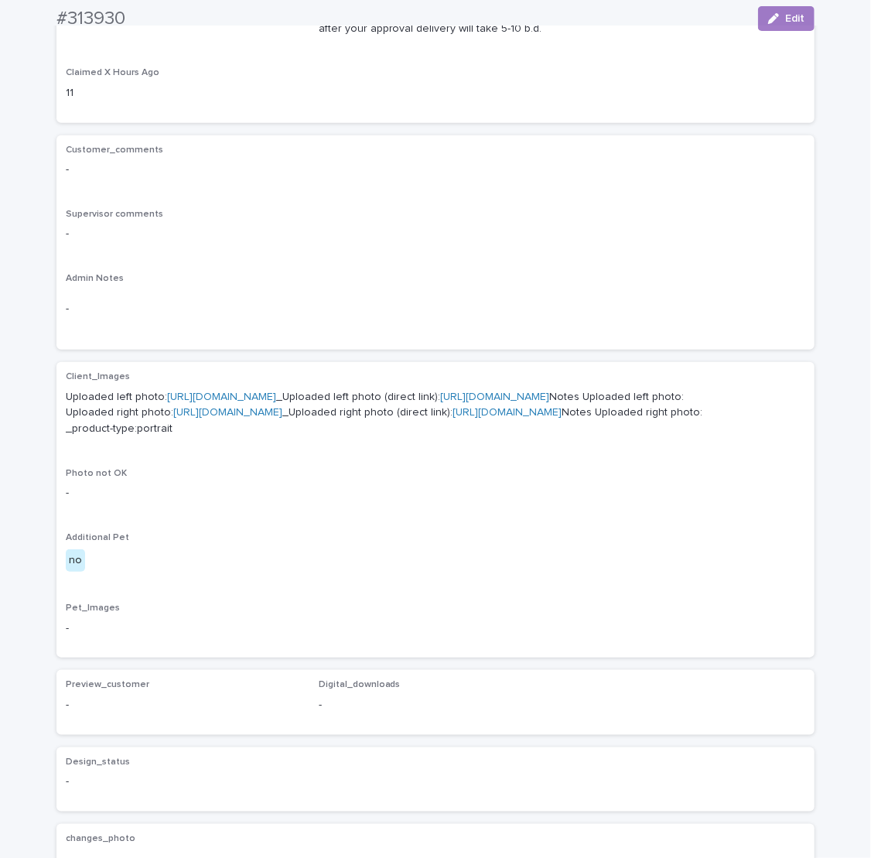
scroll to position [387, 0]
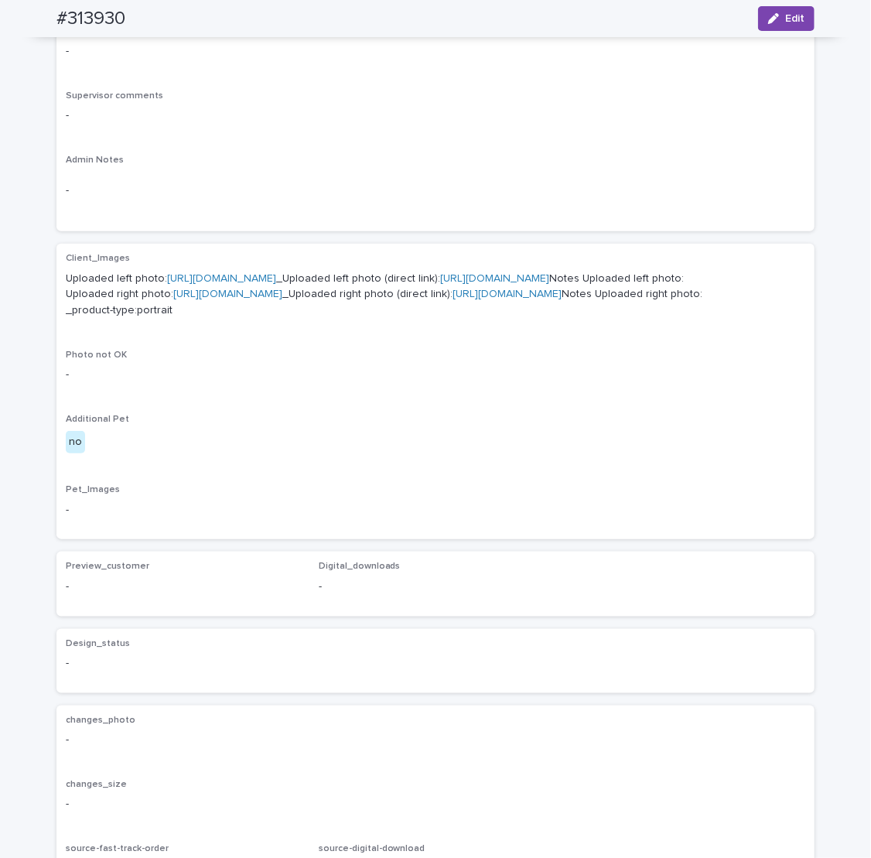
click at [440, 284] on link "[URL][DOMAIN_NAME]" at bounding box center [494, 278] width 109 height 11
click at [453, 299] on link "[URL][DOMAIN_NAME]" at bounding box center [507, 294] width 109 height 11
click at [712, 486] on div "Client_Images Uploaded left photo: [URL][DOMAIN_NAME] _Uploaded left photo (dir…" at bounding box center [436, 391] width 740 height 277
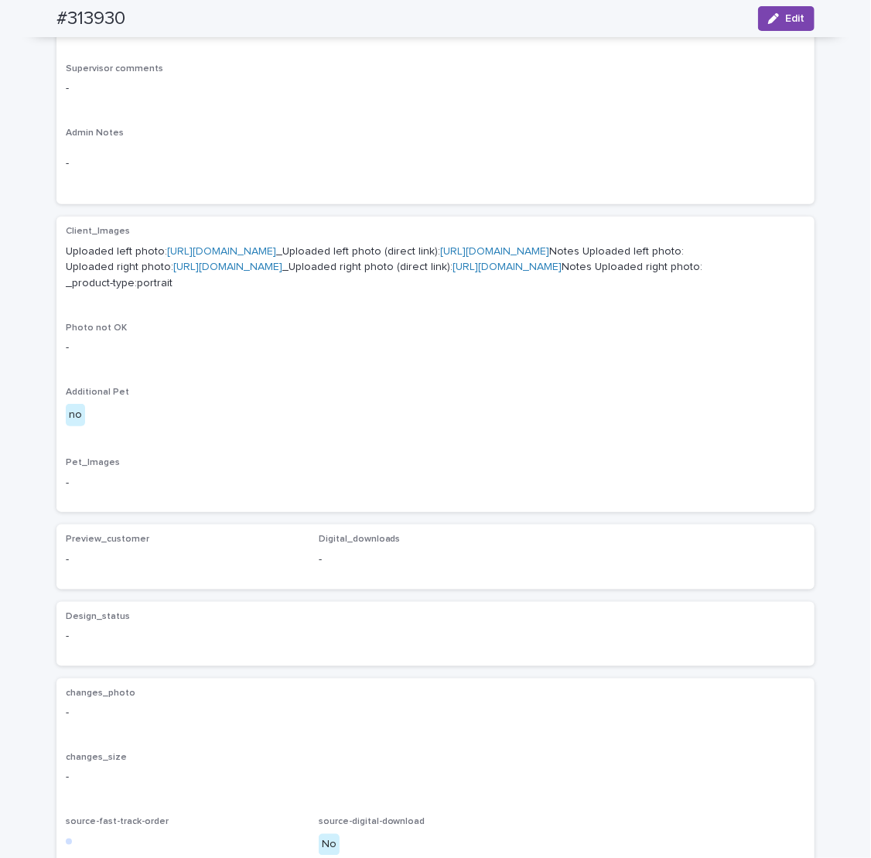
scroll to position [324, 0]
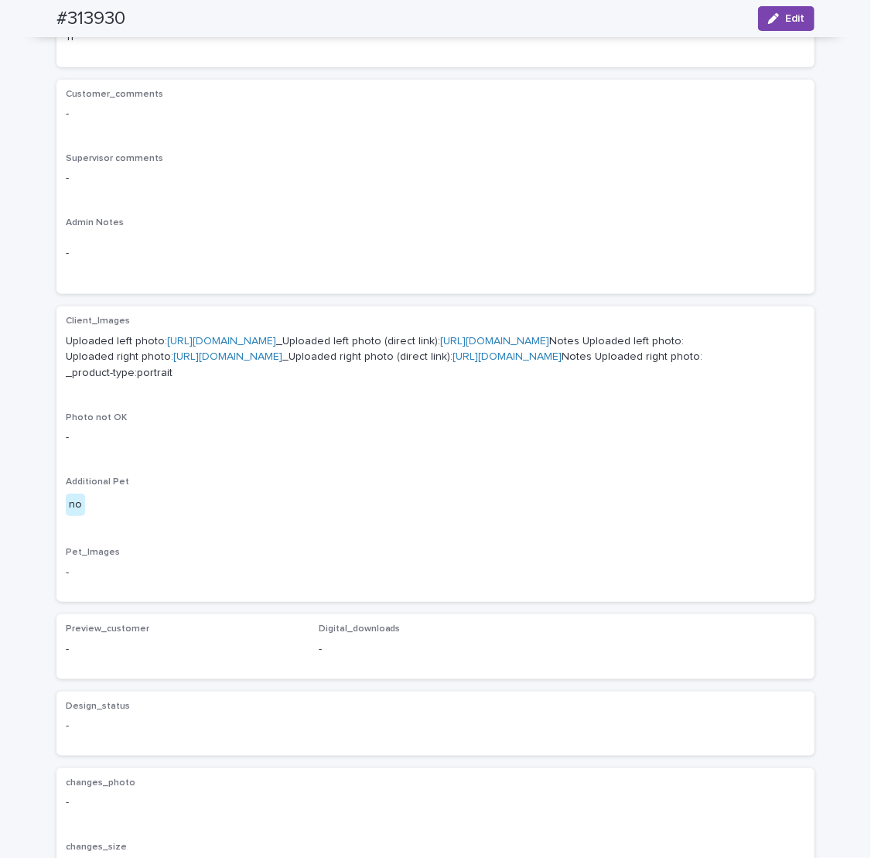
click at [655, 593] on div "Client_Images Uploaded left photo: [URL][DOMAIN_NAME] _Uploaded left photo (dir…" at bounding box center [436, 454] width 740 height 277
